Goal: Information Seeking & Learning: Learn about a topic

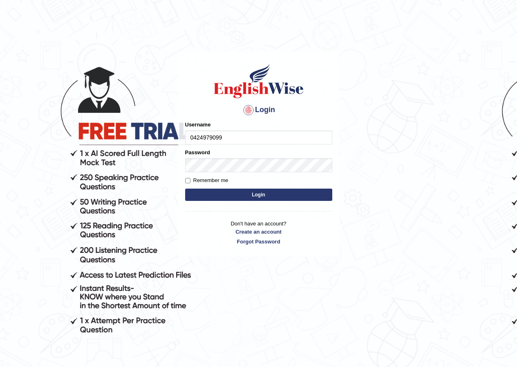
type input "0424979099"
click at [249, 193] on button "Login" at bounding box center [258, 194] width 147 height 12
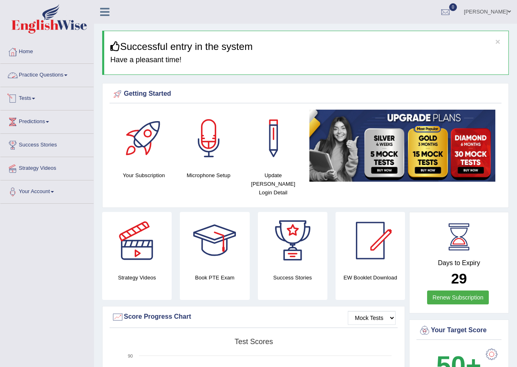
click at [45, 76] on link "Practice Questions" at bounding box center [46, 74] width 93 height 20
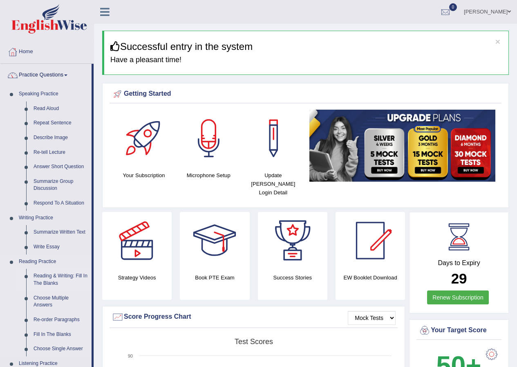
click at [54, 277] on link "Reading & Writing: Fill In The Blanks" at bounding box center [61, 279] width 62 height 22
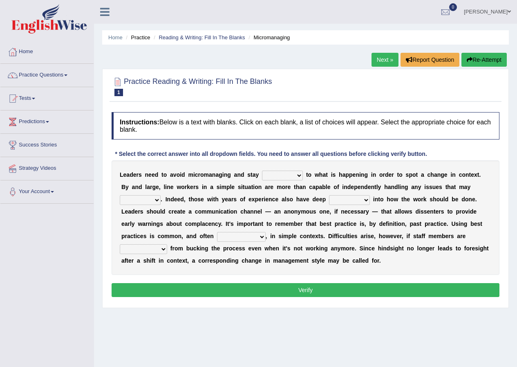
click at [296, 173] on select "complied connected precise concise" at bounding box center [282, 175] width 41 height 10
select select "connected"
click at [262, 170] on select "complied connected precise concise" at bounding box center [282, 175] width 41 height 10
click at [158, 199] on select "apprise rise encounter arise" at bounding box center [140, 200] width 41 height 10
select select "rise"
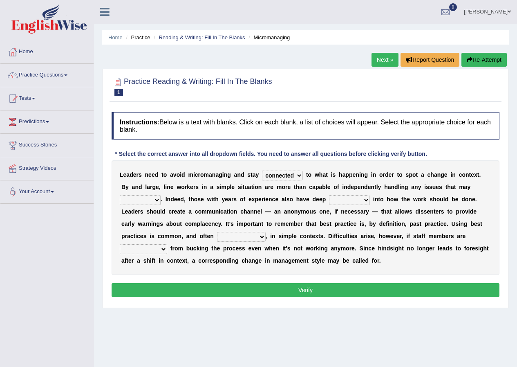
click at [120, 195] on select "apprise rise encounter arise" at bounding box center [140, 200] width 41 height 10
click at [367, 200] on select "incursion insight indignity indication" at bounding box center [349, 200] width 41 height 10
select select "indication"
click at [329, 195] on select "incursion insight indignity indication" at bounding box center [349, 200] width 41 height 10
click at [264, 236] on select "inappropriate apprehensive appropriate forbidden" at bounding box center [241, 237] width 49 height 10
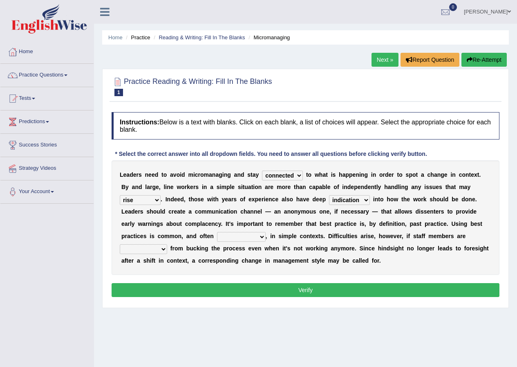
select select "apprehensive"
click at [217, 232] on select "inappropriate apprehensive appropriate forbidden" at bounding box center [241, 237] width 49 height 10
click at [162, 250] on select "disarranged disinclined discouraged disintegrated" at bounding box center [143, 249] width 47 height 10
select select "discouraged"
click at [120, 244] on select "disarranged disinclined discouraged disintegrated" at bounding box center [143, 249] width 47 height 10
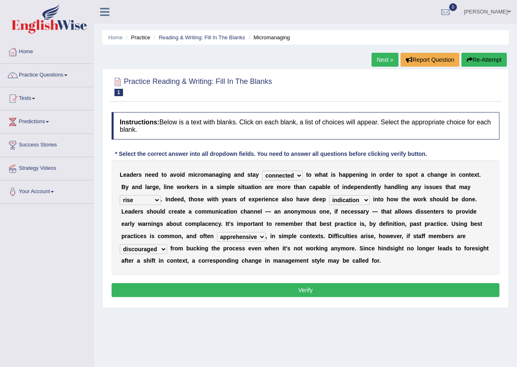
click at [308, 289] on button "Verify" at bounding box center [306, 290] width 388 height 14
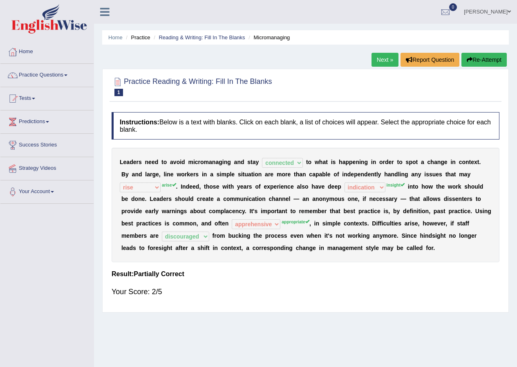
click at [492, 58] on button "Re-Attempt" at bounding box center [483, 60] width 45 height 14
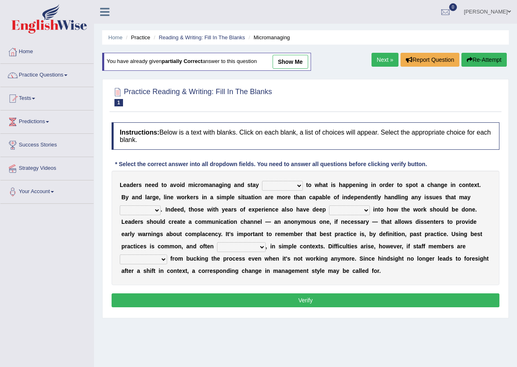
click at [302, 186] on select "complied connected precise concise" at bounding box center [282, 186] width 41 height 10
click at [295, 188] on select "complied connected precise concise" at bounding box center [282, 186] width 41 height 10
click at [117, 190] on div "L e a d e r s n e e d t o a v o i d m i c r o m a n a g i n g a n d s t a y com…" at bounding box center [306, 227] width 388 height 114
drag, startPoint x: 119, startPoint y: 184, endPoint x: 253, endPoint y: 189, distance: 134.9
click at [253, 189] on div "L e a d e r s n e e d t o a v o i d m i c r o m a n a g i n g a n d s t a y com…" at bounding box center [306, 227] width 388 height 114
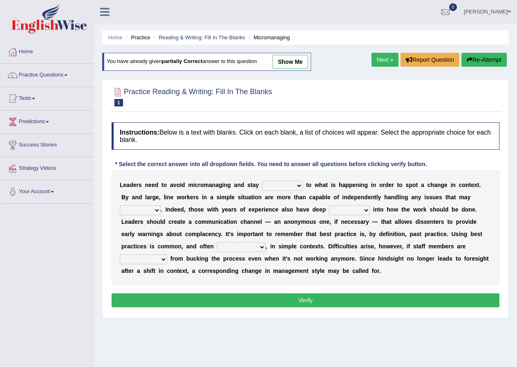
click at [299, 185] on select "complied connected precise concise" at bounding box center [282, 186] width 41 height 10
click at [301, 184] on select "complied connected precise concise" at bounding box center [282, 186] width 41 height 10
click at [299, 185] on select "complied connected precise concise" at bounding box center [282, 186] width 41 height 10
drag, startPoint x: 300, startPoint y: 183, endPoint x: 299, endPoint y: 189, distance: 5.8
click at [300, 183] on select "complied connected precise concise" at bounding box center [282, 186] width 41 height 10
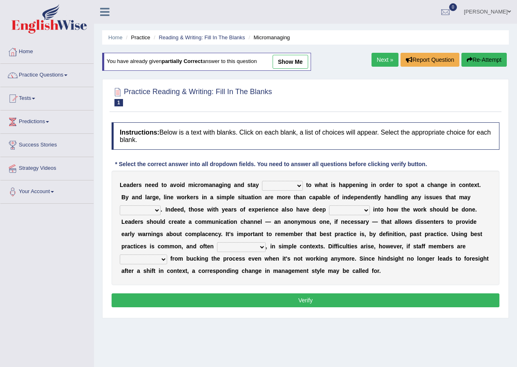
click at [301, 185] on select "complied connected precise concise" at bounding box center [282, 186] width 41 height 10
select select "connected"
click at [262, 181] on select "complied connected precise concise" at bounding box center [282, 186] width 41 height 10
click at [156, 210] on select "apprise rise encounter arise" at bounding box center [140, 210] width 41 height 10
select select "arise"
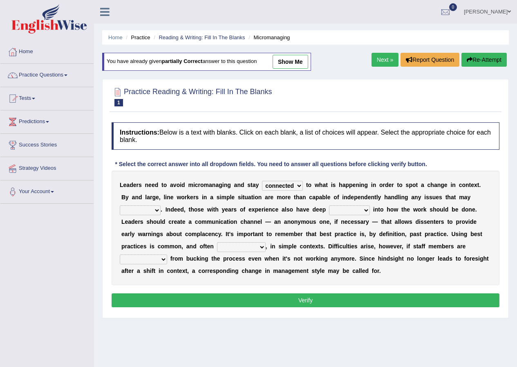
click at [120, 205] on select "apprise rise encounter arise" at bounding box center [140, 210] width 41 height 10
click at [367, 210] on select "incursion insight indignity indication" at bounding box center [349, 210] width 41 height 10
select select "insight"
click at [329, 205] on select "incursion insight indignity indication" at bounding box center [349, 210] width 41 height 10
click at [260, 246] on select "inappropriate apprehensive appropriate forbidden" at bounding box center [241, 247] width 49 height 10
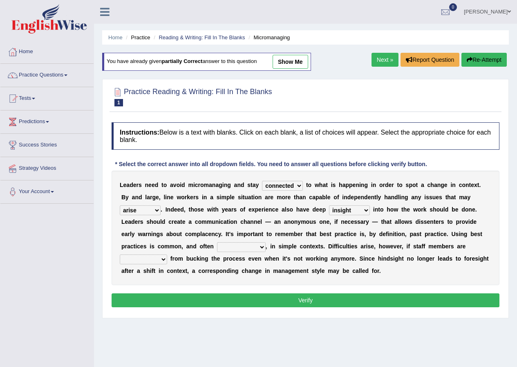
select select "appropriate"
click at [217, 242] on select "inappropriate apprehensive appropriate forbidden" at bounding box center [241, 247] width 49 height 10
click at [162, 257] on select "disarranged disinclined discouraged disintegrated" at bounding box center [143, 259] width 47 height 10
select select "discouraged"
click at [120, 254] on select "disarranged disinclined discouraged disintegrated" at bounding box center [143, 259] width 47 height 10
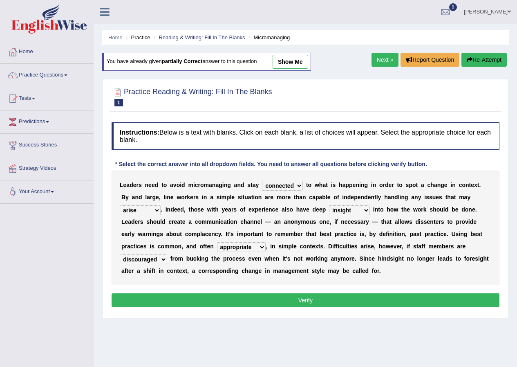
click at [302, 301] on button "Verify" at bounding box center [306, 300] width 388 height 14
